Goal: Information Seeking & Learning: Learn about a topic

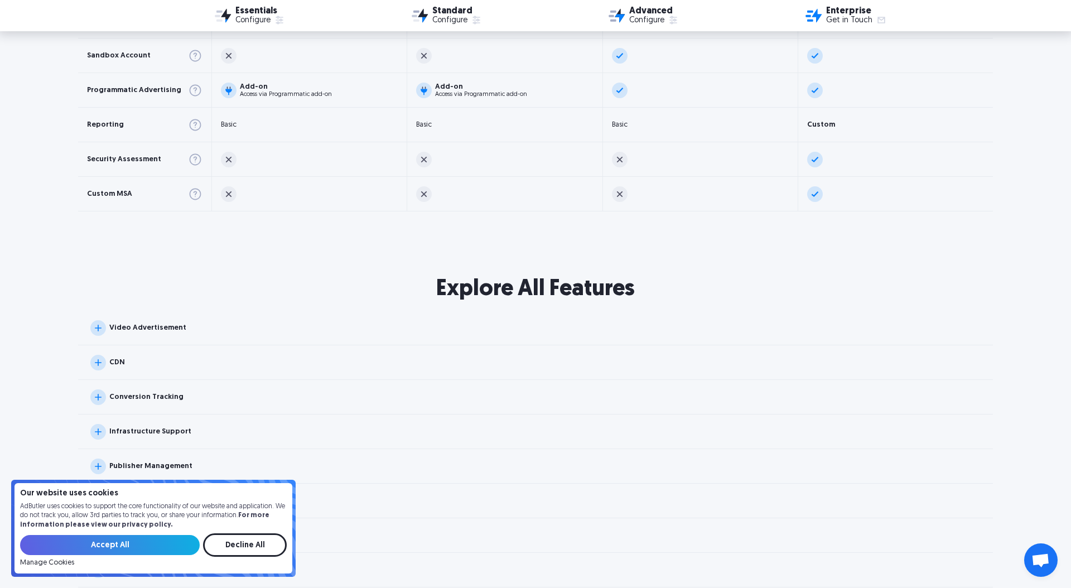
scroll to position [980, 0]
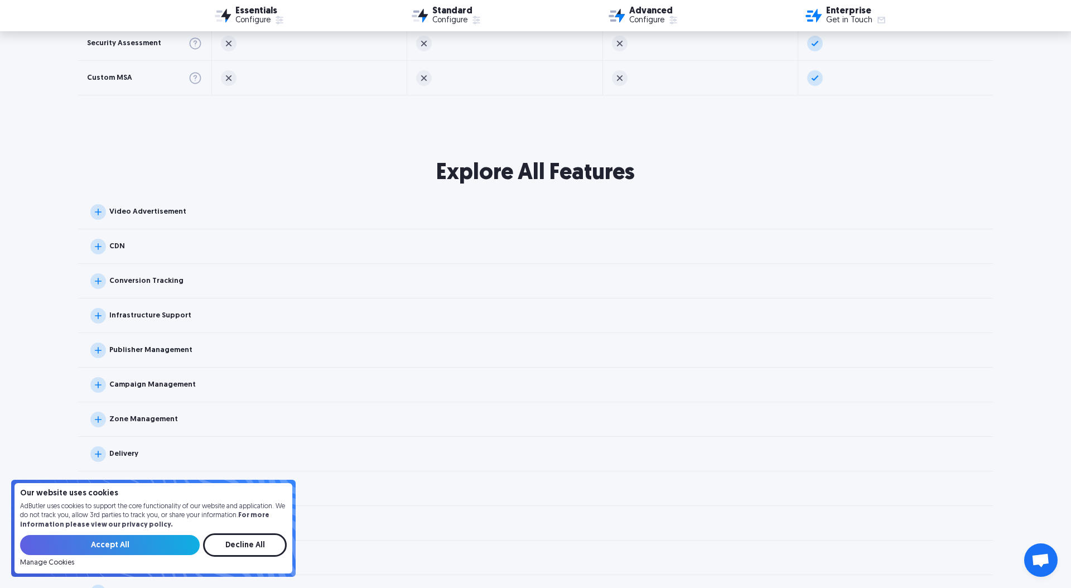
click at [183, 249] on div "CDN" at bounding box center [535, 246] width 915 height 35
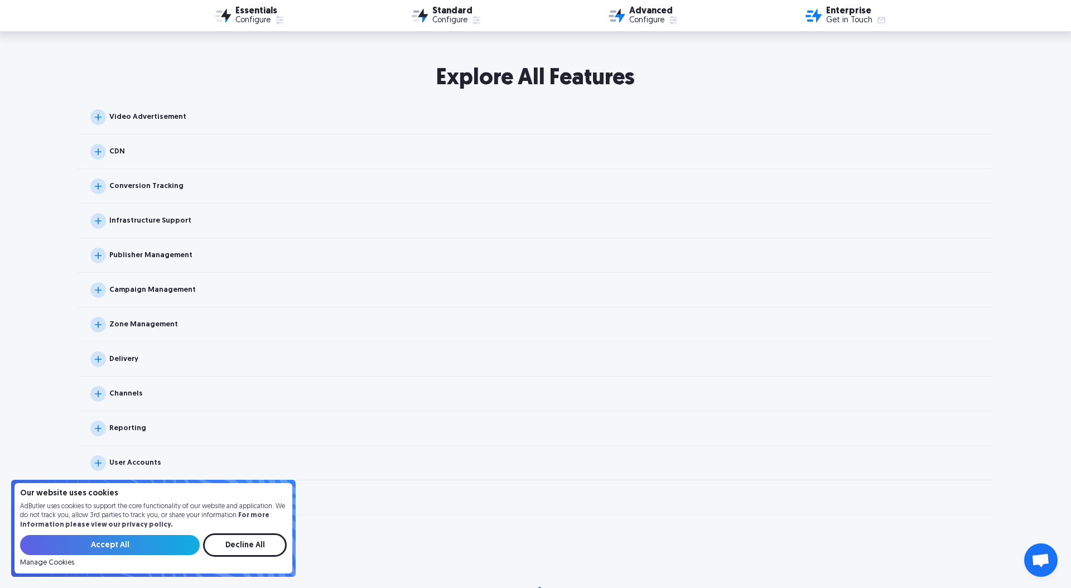
scroll to position [1076, 0]
click at [222, 289] on div "Campaign Management" at bounding box center [535, 289] width 915 height 35
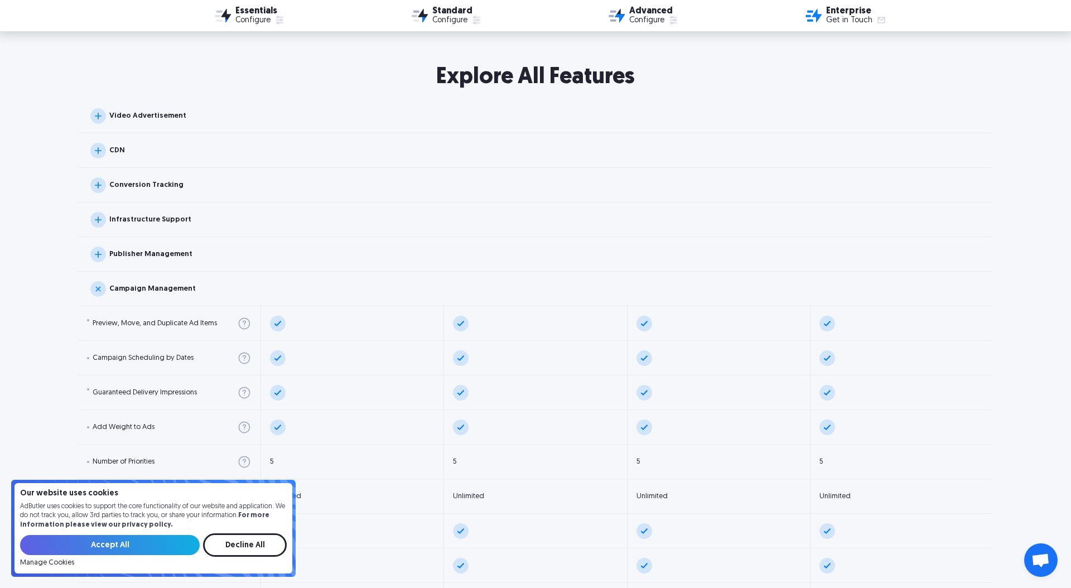
click at [222, 289] on div "Campaign Management" at bounding box center [535, 289] width 915 height 35
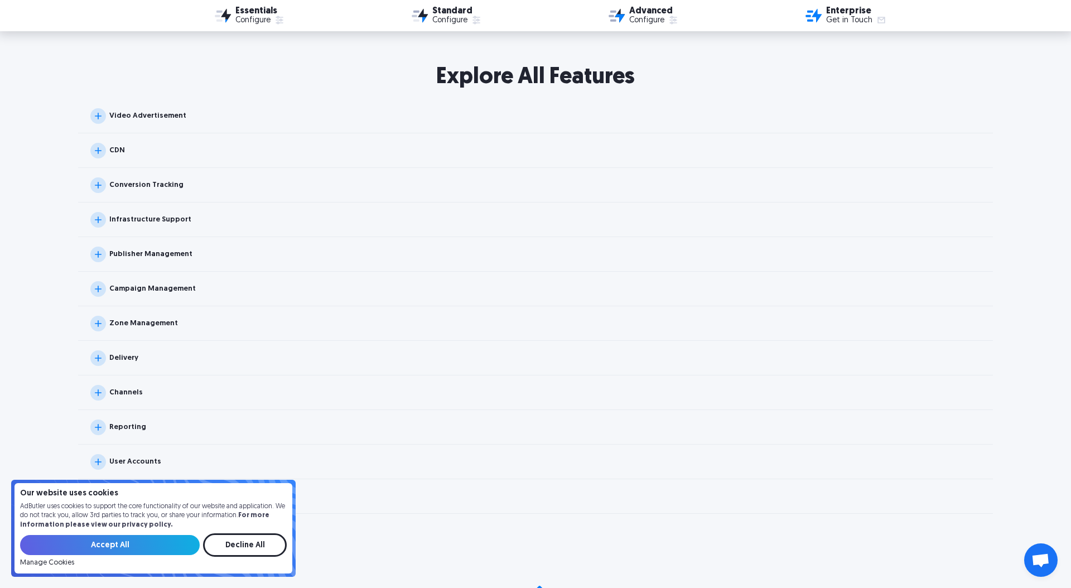
click at [229, 248] on div "Publisher Management" at bounding box center [535, 254] width 915 height 35
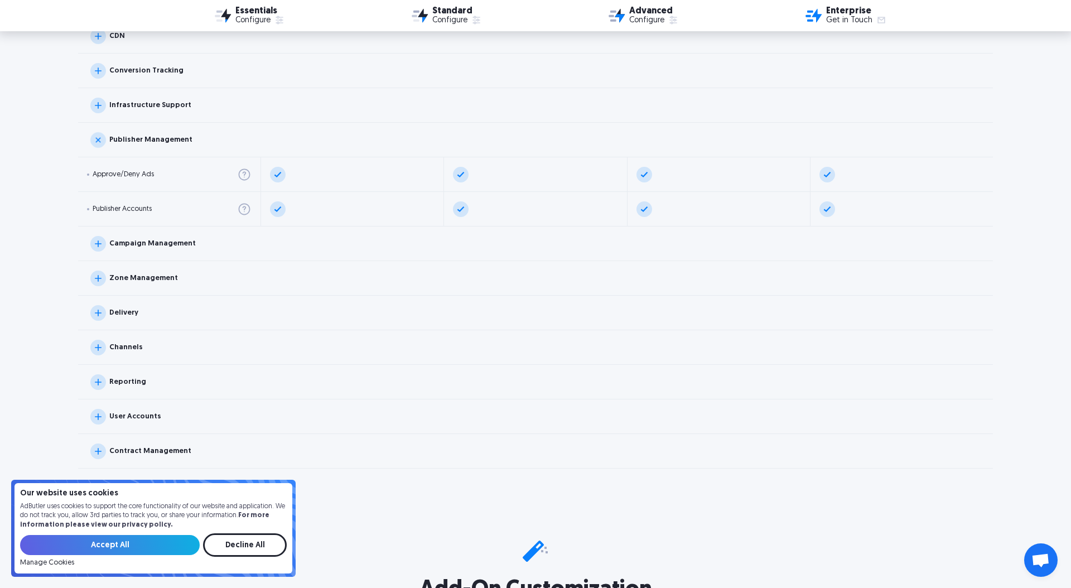
click at [267, 320] on div "Delivery" at bounding box center [535, 313] width 915 height 35
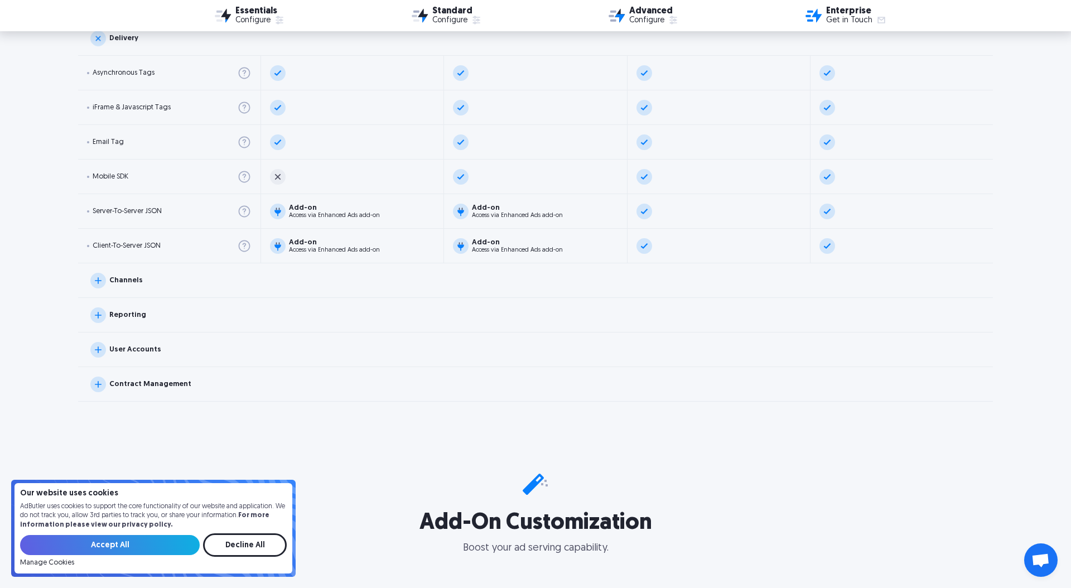
scroll to position [1533, 0]
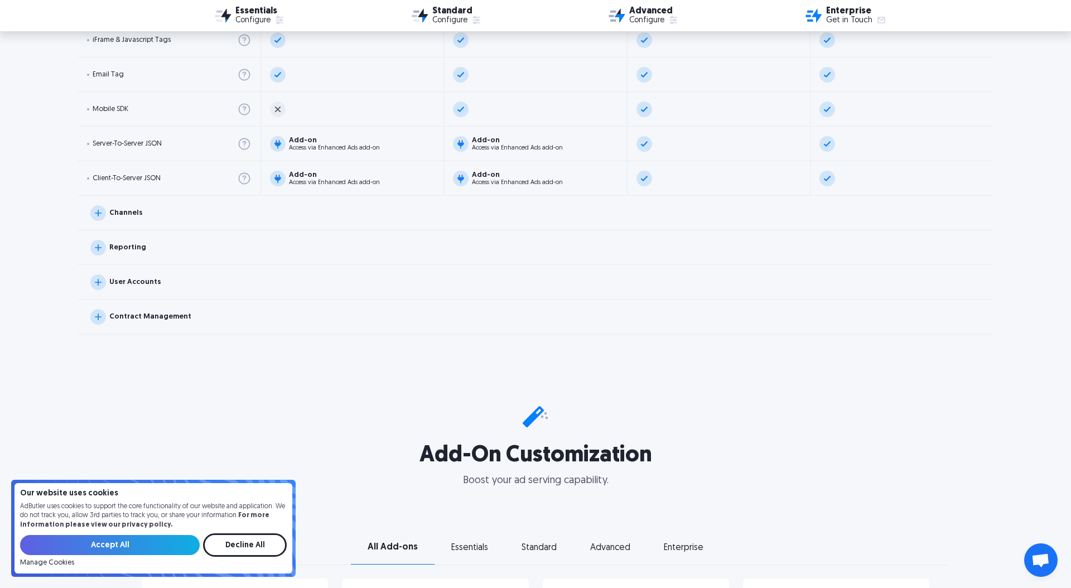
click at [219, 221] on div "Channels" at bounding box center [535, 213] width 915 height 35
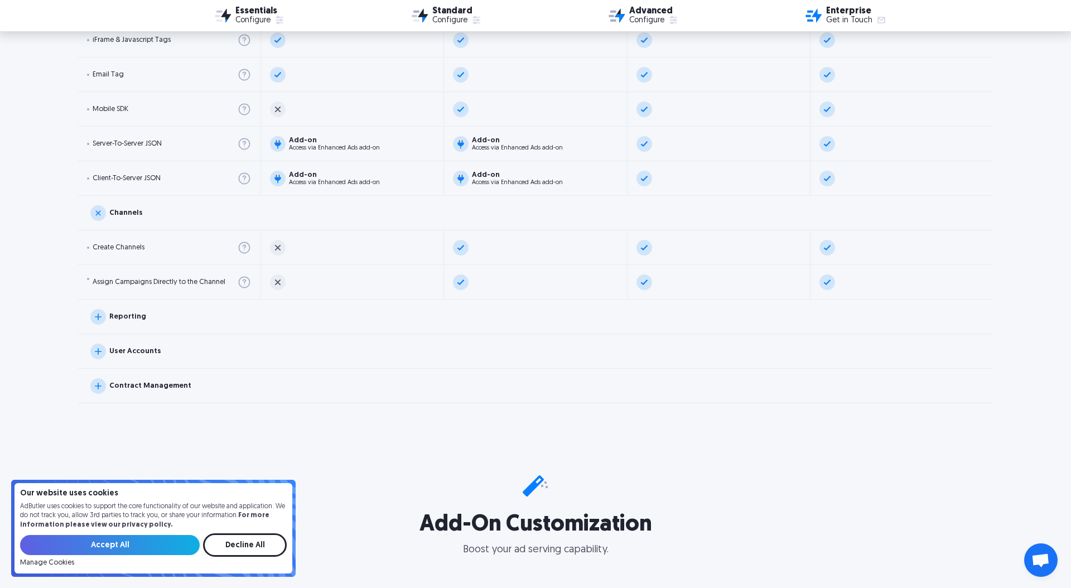
click at [361, 320] on div "Reporting" at bounding box center [535, 316] width 915 height 35
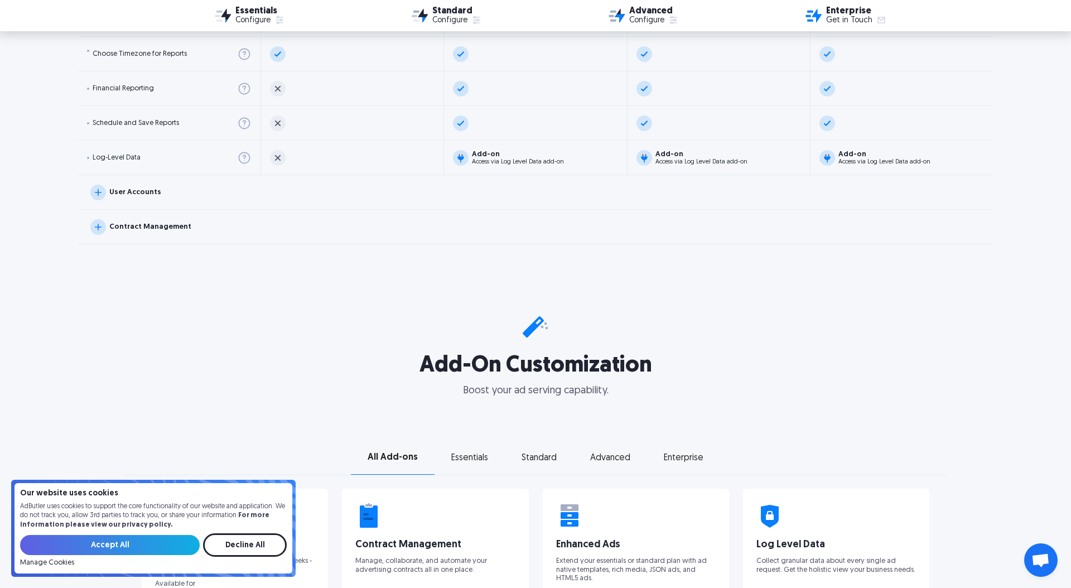
scroll to position [1929, 0]
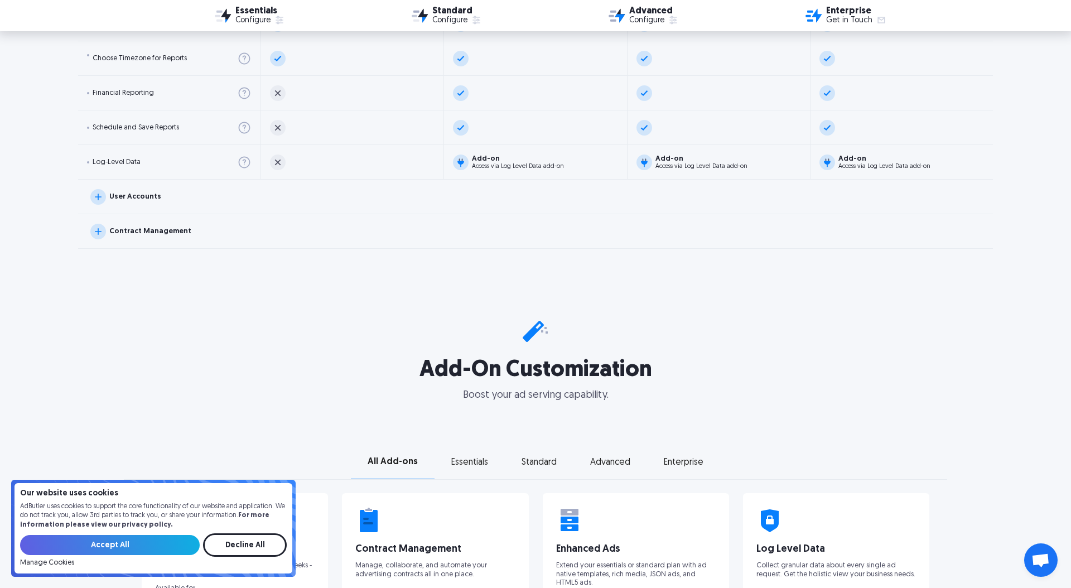
click at [226, 194] on div "User Accounts" at bounding box center [535, 197] width 915 height 35
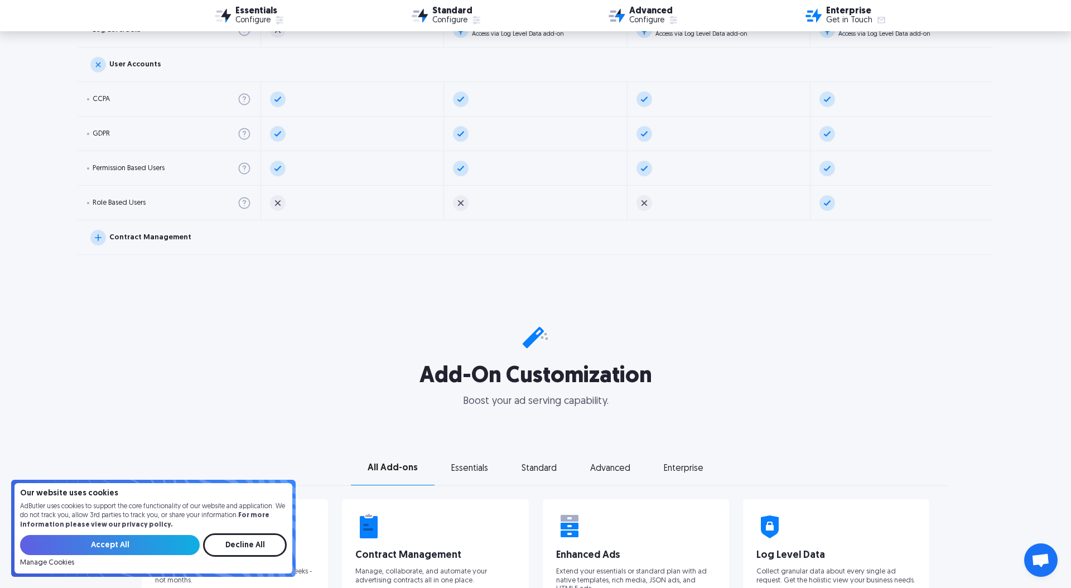
scroll to position [2060, 0]
click at [279, 254] on div "Contract Management" at bounding box center [535, 238] width 915 height 35
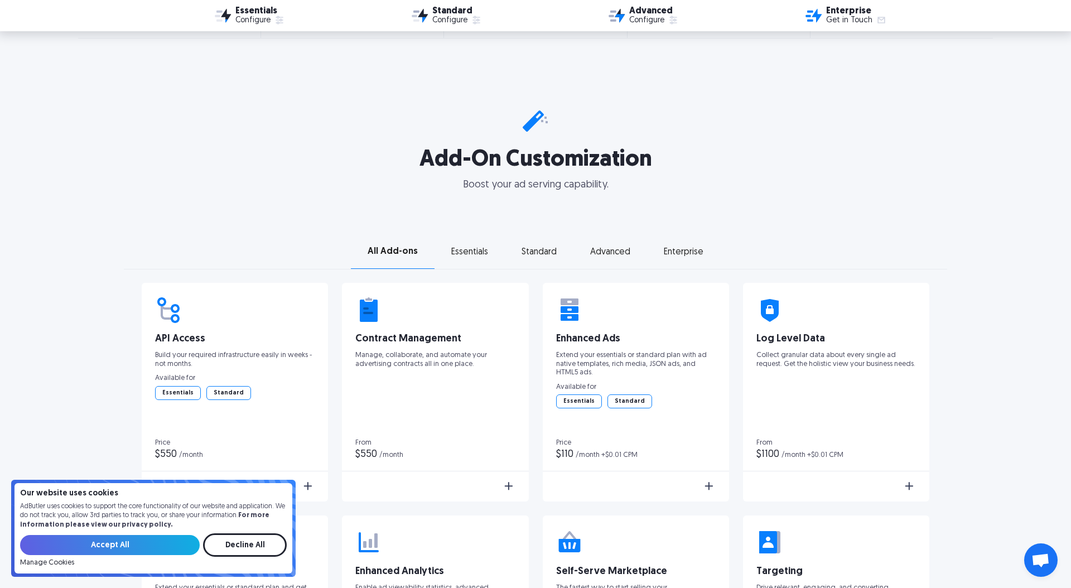
scroll to position [2449, 0]
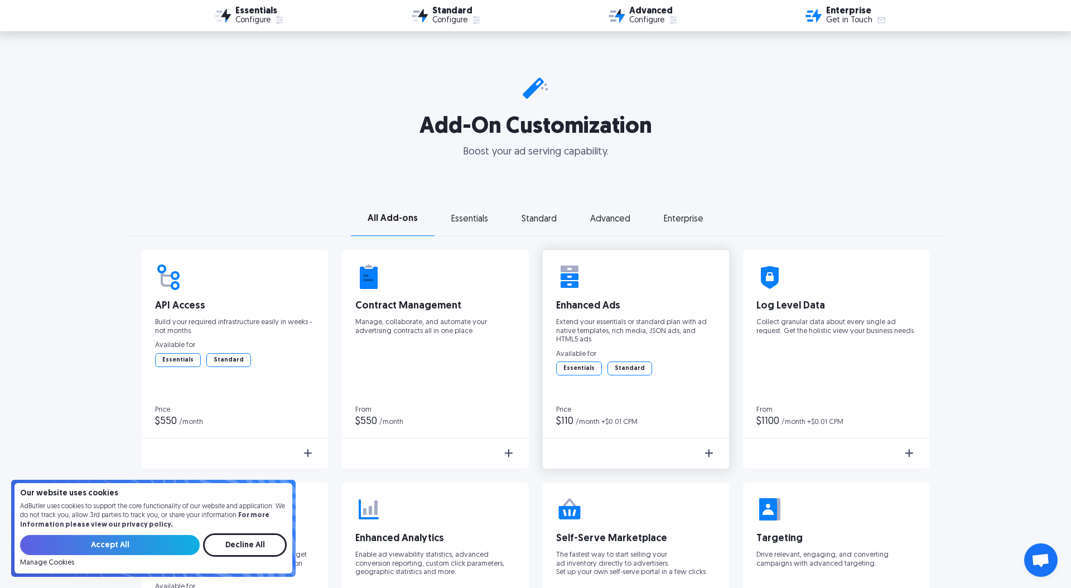
click at [626, 332] on p "Extend your essentials or standard plan with ad native templates, rich media, J…" at bounding box center [636, 331] width 160 height 26
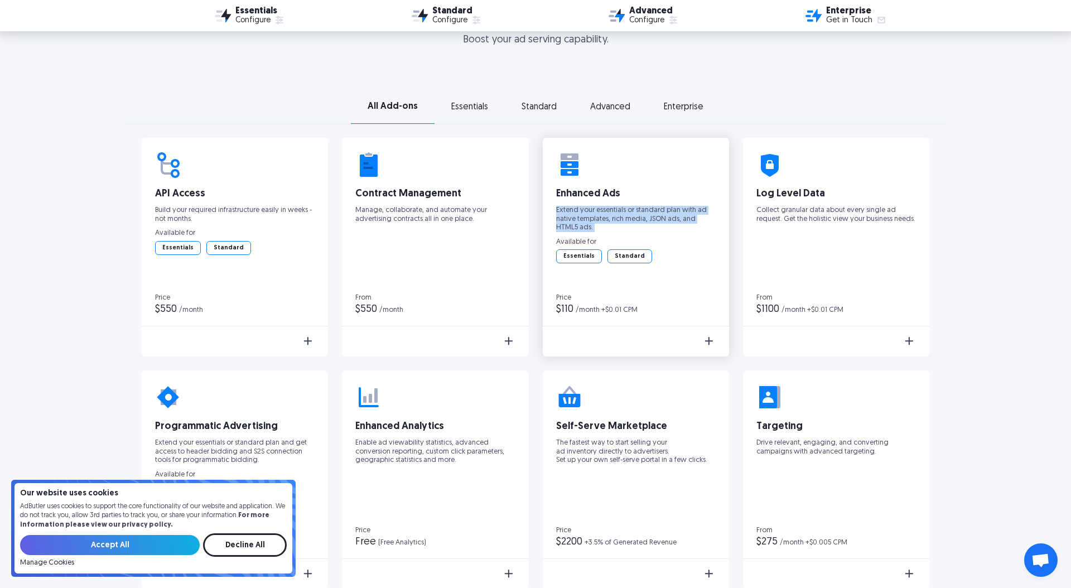
scroll to position [2566, 0]
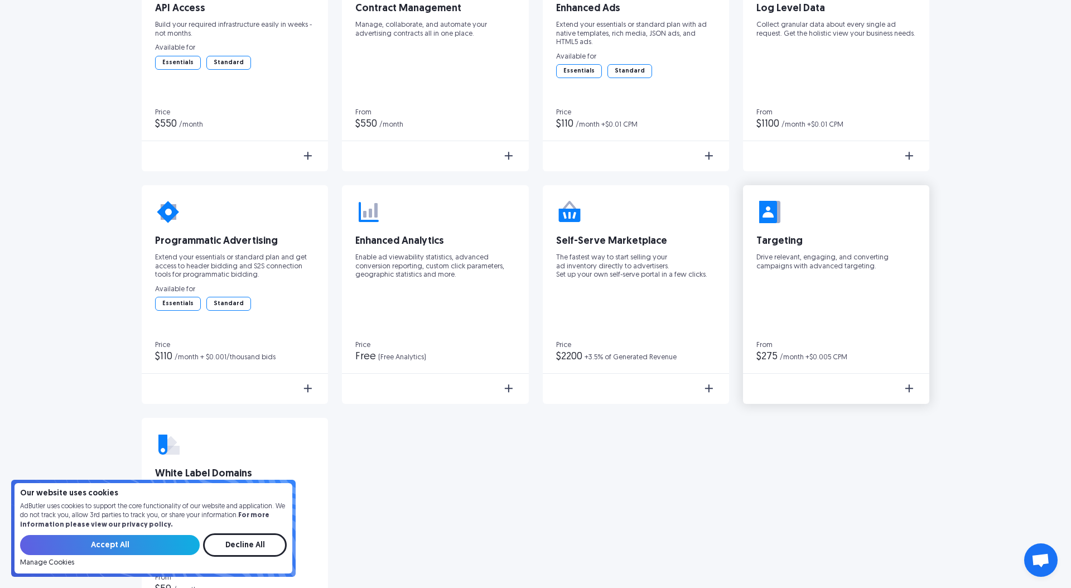
click at [827, 383] on div "Learn More" at bounding box center [836, 387] width 186 height 29
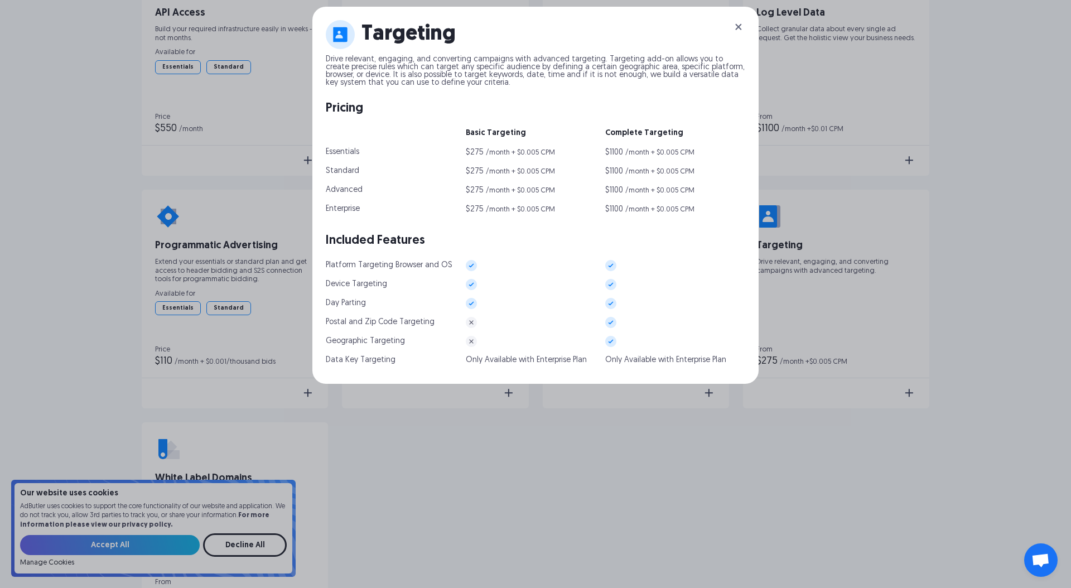
click at [832, 456] on div "Targeting Drive relevant, engaging, and converting campaigns with advanced targ…" at bounding box center [535, 294] width 1071 height 588
click at [738, 25] on img at bounding box center [738, 26] width 13 height 13
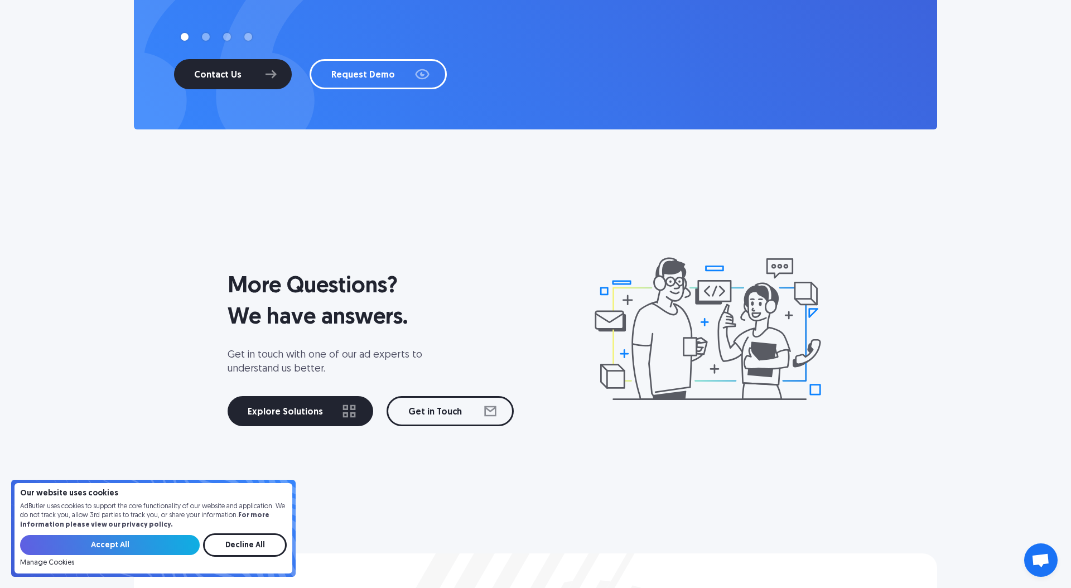
scroll to position [4237, 0]
